Goal: Task Accomplishment & Management: Manage account settings

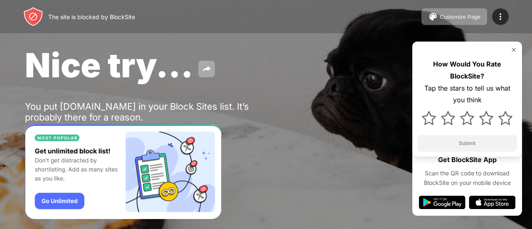
drag, startPoint x: 100, startPoint y: 113, endPoint x: 100, endPoint y: 118, distance: 5.8
click at [100, 118] on div "You put [DOMAIN_NAME] in your Block Sites list. It’s probably there for a reaso…" at bounding box center [153, 112] width 257 height 22
click at [32, 11] on img at bounding box center [33, 17] width 20 height 20
click at [502, 14] on img at bounding box center [500, 17] width 10 height 10
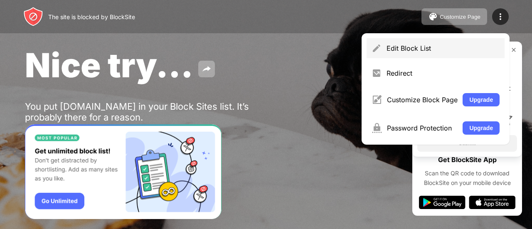
click at [426, 42] on div "Edit Block List" at bounding box center [435, 48] width 138 height 20
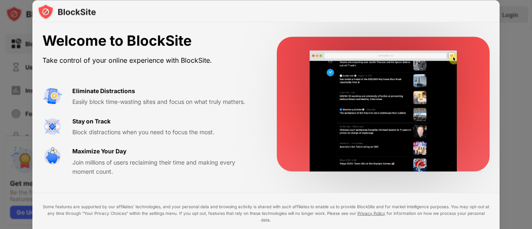
drag, startPoint x: 531, startPoint y: 90, endPoint x: 531, endPoint y: 170, distance: 80.6
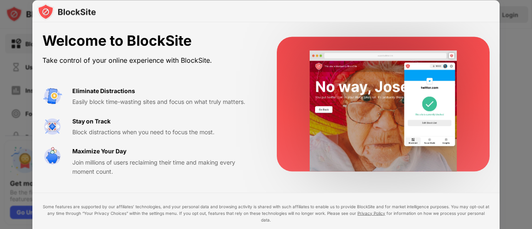
click at [531, 170] on div at bounding box center [266, 114] width 532 height 229
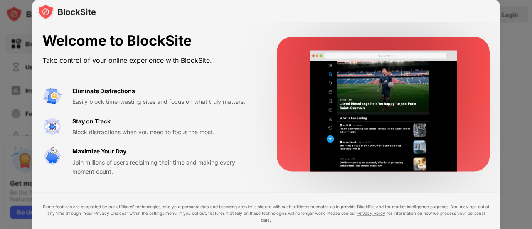
drag, startPoint x: 527, startPoint y: 157, endPoint x: 527, endPoint y: 184, distance: 26.6
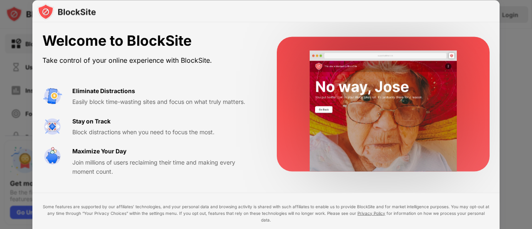
click at [527, 184] on div at bounding box center [266, 114] width 532 height 229
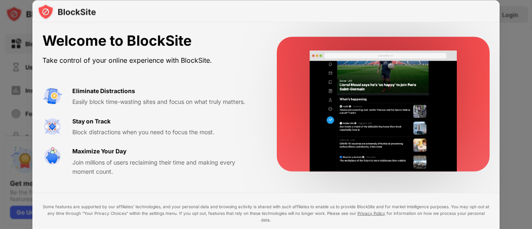
click at [338, 197] on div "Welcome to BlockSite Take control of your online experience with BlockSite. Eli…" at bounding box center [265, 143] width 467 height 243
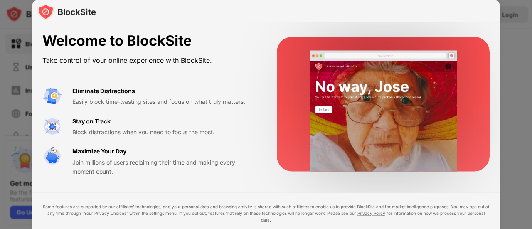
click at [115, 167] on div "Join millions of users reclaiming their time and making every moment count." at bounding box center [164, 166] width 184 height 19
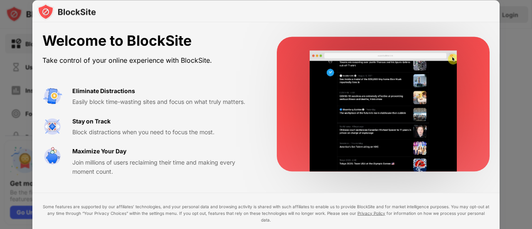
drag, startPoint x: 530, startPoint y: 47, endPoint x: 523, endPoint y: 103, distance: 56.5
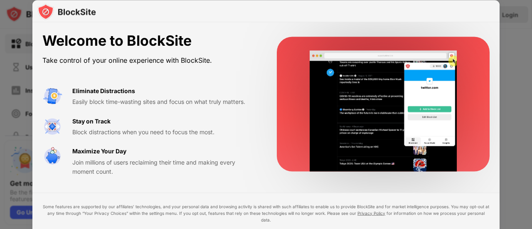
click at [523, 103] on div at bounding box center [266, 114] width 532 height 229
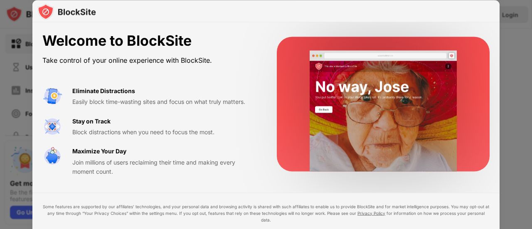
click at [160, 158] on div "Join millions of users reclaiming their time and making every moment count." at bounding box center [164, 166] width 184 height 19
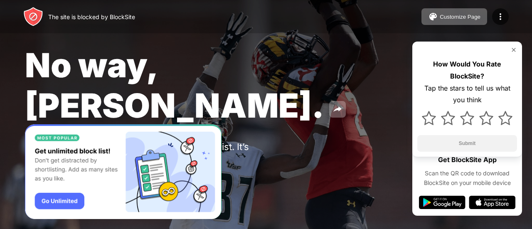
click at [110, 141] on div "You put [DOMAIN_NAME] in your Block Sites list. It’s probably there for a reaso…" at bounding box center [153, 152] width 257 height 22
click at [500, 18] on img at bounding box center [500, 17] width 10 height 10
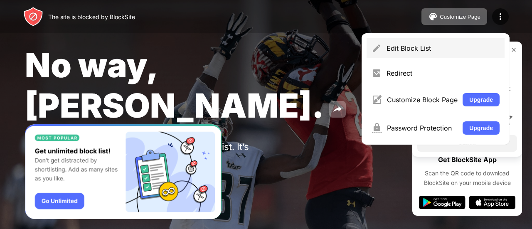
click at [399, 39] on div "Edit Block List" at bounding box center [435, 48] width 138 height 20
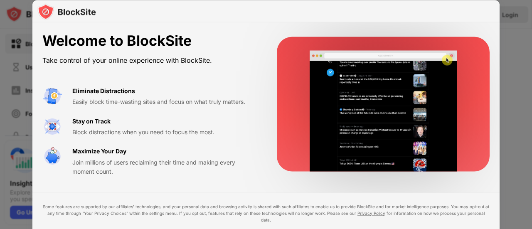
drag, startPoint x: 235, startPoint y: 210, endPoint x: 235, endPoint y: 217, distance: 7.1
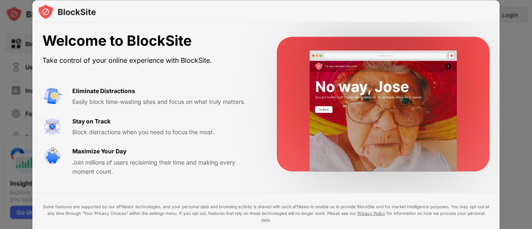
click at [235, 217] on div "Some features are supported by our affiliates’ technologies, and your personal …" at bounding box center [265, 213] width 447 height 20
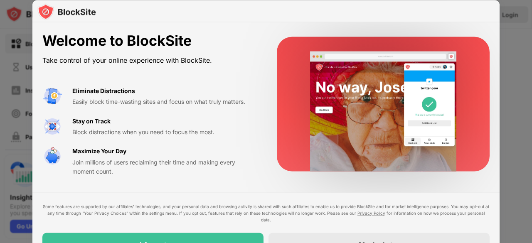
click at [468, 201] on div "Some features are supported by our affiliates’ technologies, and your personal …" at bounding box center [265, 229] width 467 height 74
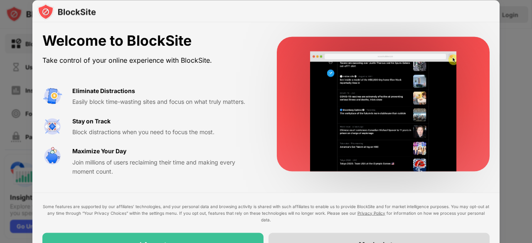
drag, startPoint x: 324, startPoint y: 211, endPoint x: 314, endPoint y: 243, distance: 32.6
click at [314, 228] on div "Some features are supported by our affiliates’ technologies, and your personal …" at bounding box center [265, 229] width 447 height 53
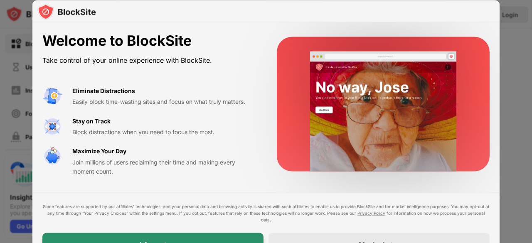
click at [181, 228] on div "I Accept" at bounding box center [152, 244] width 221 height 23
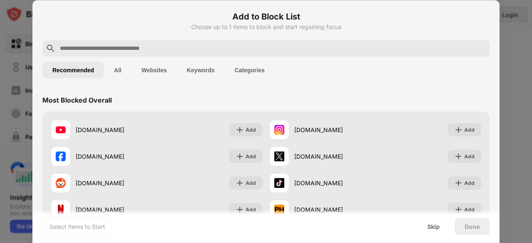
click at [154, 52] on input "text" at bounding box center [272, 48] width 427 height 10
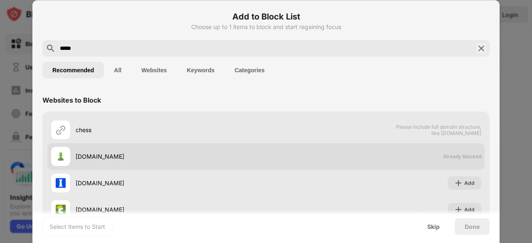
type input "*****"
click at [133, 152] on div "[DOMAIN_NAME]" at bounding box center [171, 156] width 190 height 9
drag, startPoint x: 74, startPoint y: 158, endPoint x: 58, endPoint y: 157, distance: 16.2
click at [58, 157] on img at bounding box center [61, 156] width 10 height 10
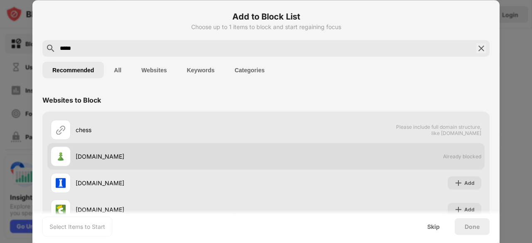
click at [114, 153] on div "[DOMAIN_NAME]" at bounding box center [171, 156] width 190 height 9
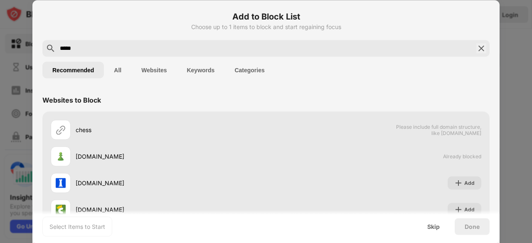
click at [51, 45] on img at bounding box center [51, 48] width 10 height 10
click at [476, 49] on img at bounding box center [481, 48] width 10 height 10
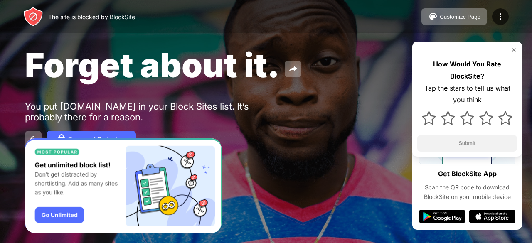
click at [154, 108] on div "You put [DOMAIN_NAME] in your Block Sites list. It’s probably there for a reaso…" at bounding box center [153, 112] width 257 height 22
click at [510, 46] on div "How Would You Rate BlockSite? Tap the stars to tell us what you think Submit" at bounding box center [467, 99] width 110 height 115
click at [513, 51] on img at bounding box center [513, 50] width 7 height 7
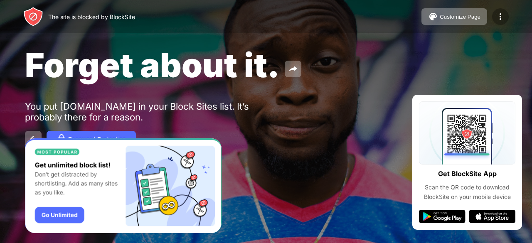
click at [503, 18] on img at bounding box center [500, 17] width 10 height 10
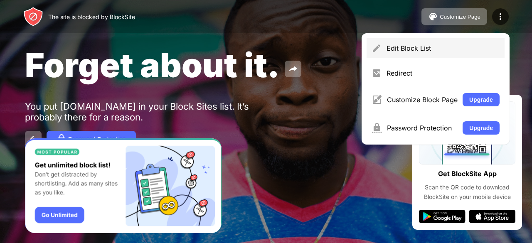
click at [408, 45] on div "Edit Block List" at bounding box center [442, 48] width 113 height 8
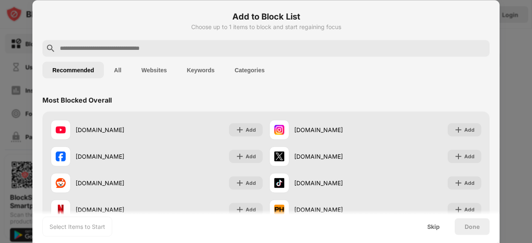
click at [164, 75] on button "Websites" at bounding box center [153, 69] width 45 height 17
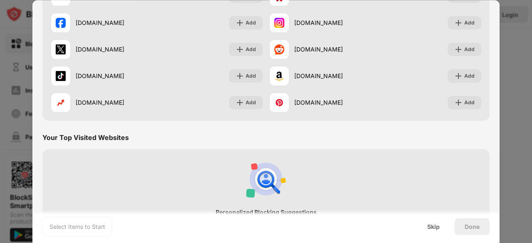
scroll to position [161, 0]
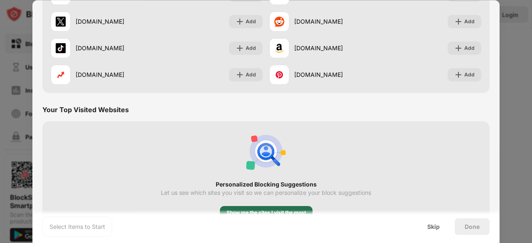
click at [272, 209] on div "Show me the sites I visit the most" at bounding box center [265, 212] width 79 height 8
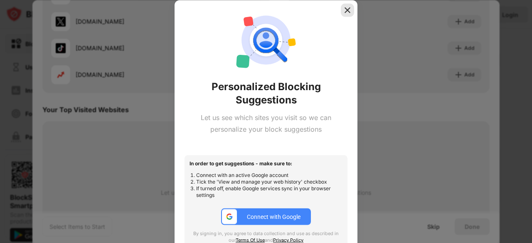
click at [347, 12] on img at bounding box center [347, 10] width 8 height 8
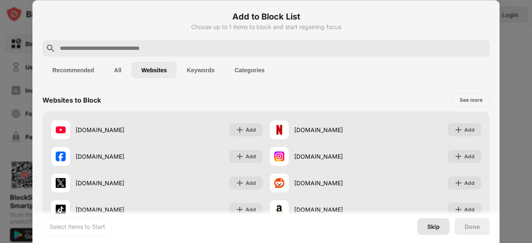
click at [430, 224] on div "Skip" at bounding box center [433, 226] width 12 height 7
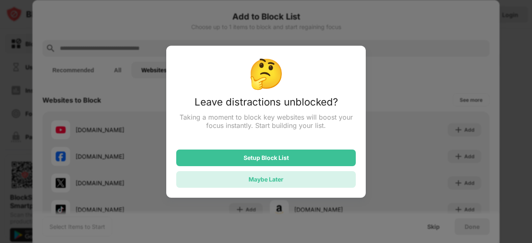
click at [261, 180] on div "Maybe Later" at bounding box center [265, 179] width 35 height 7
